Goal: Find specific page/section

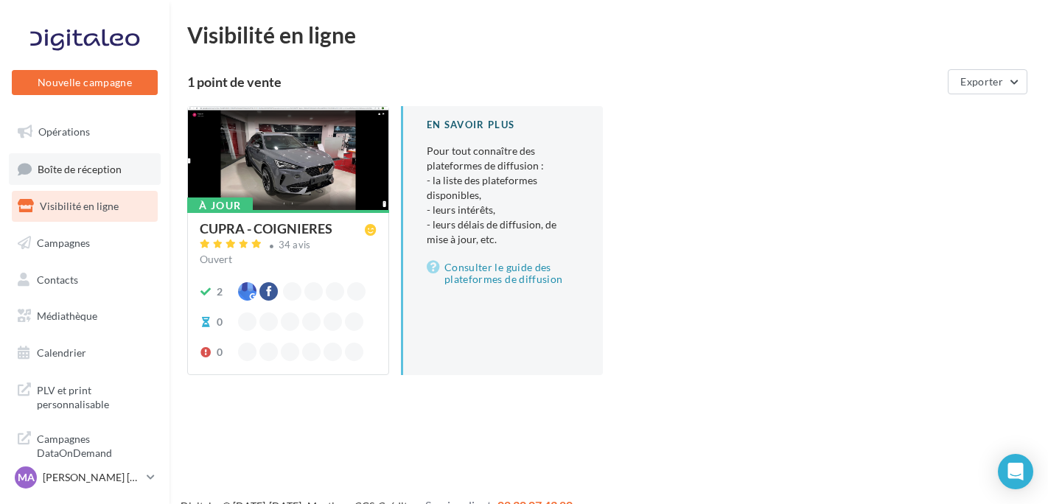
click at [53, 164] on span "Boîte de réception" at bounding box center [80, 168] width 84 height 13
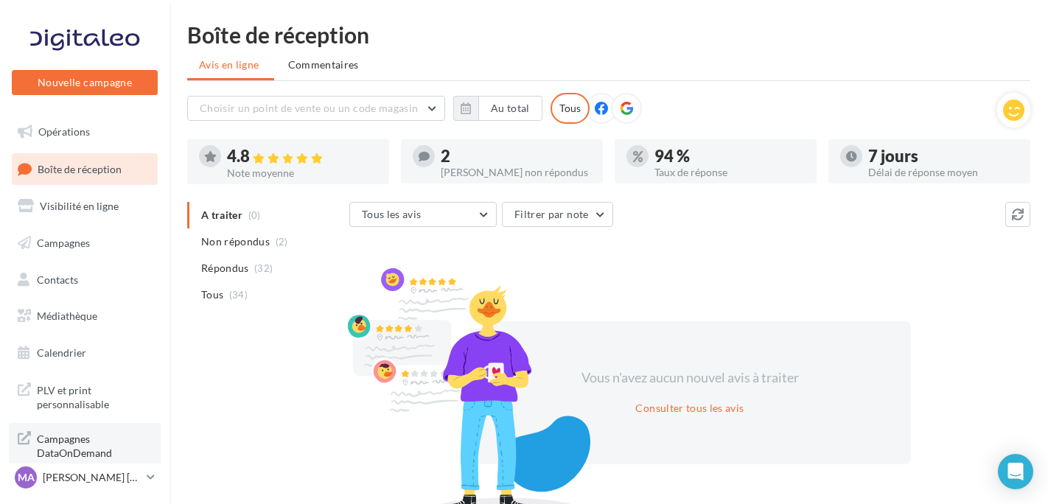
drag, startPoint x: 99, startPoint y: 477, endPoint x: 100, endPoint y: 462, distance: 14.8
click at [99, 478] on p "[PERSON_NAME] [PERSON_NAME]" at bounding box center [92, 477] width 98 height 15
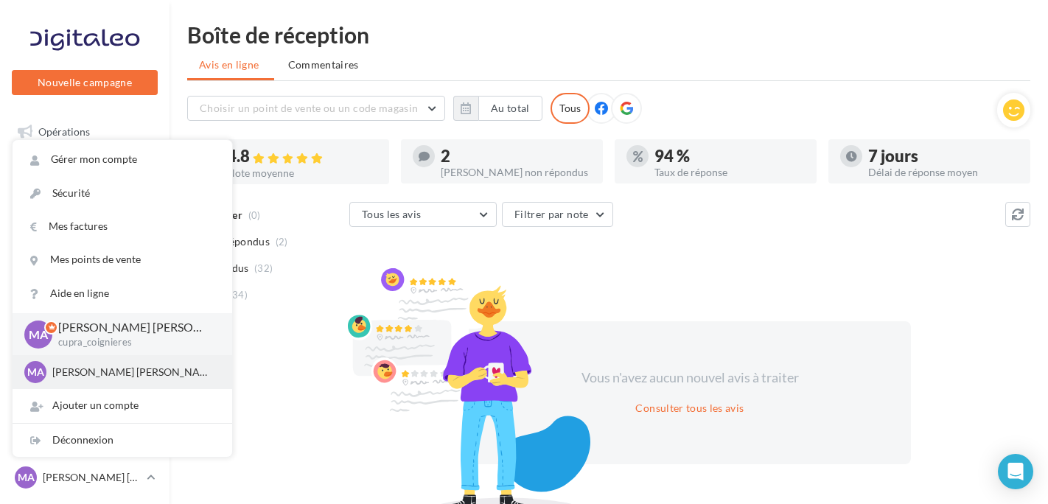
click at [132, 385] on div "MA [PERSON_NAME] [PERSON_NAME] SEAT-COIGNIERES" at bounding box center [123, 372] width 220 height 34
click at [125, 378] on p "[PERSON_NAME] [PERSON_NAME]" at bounding box center [133, 372] width 162 height 15
